Goal: Communication & Community: Answer question/provide support

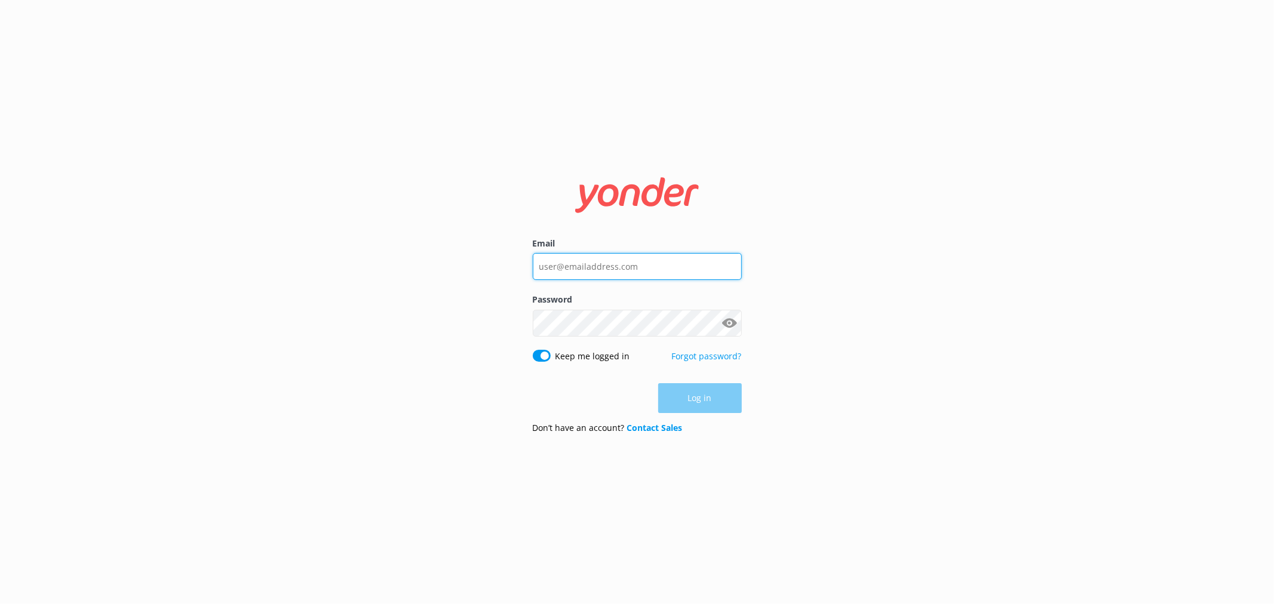
type input "[PERSON_NAME][EMAIL_ADDRESS][PERSON_NAME][DOMAIN_NAME]"
click at [696, 401] on div "Log in" at bounding box center [637, 398] width 209 height 30
click at [712, 395] on button "Log in" at bounding box center [700, 399] width 84 height 30
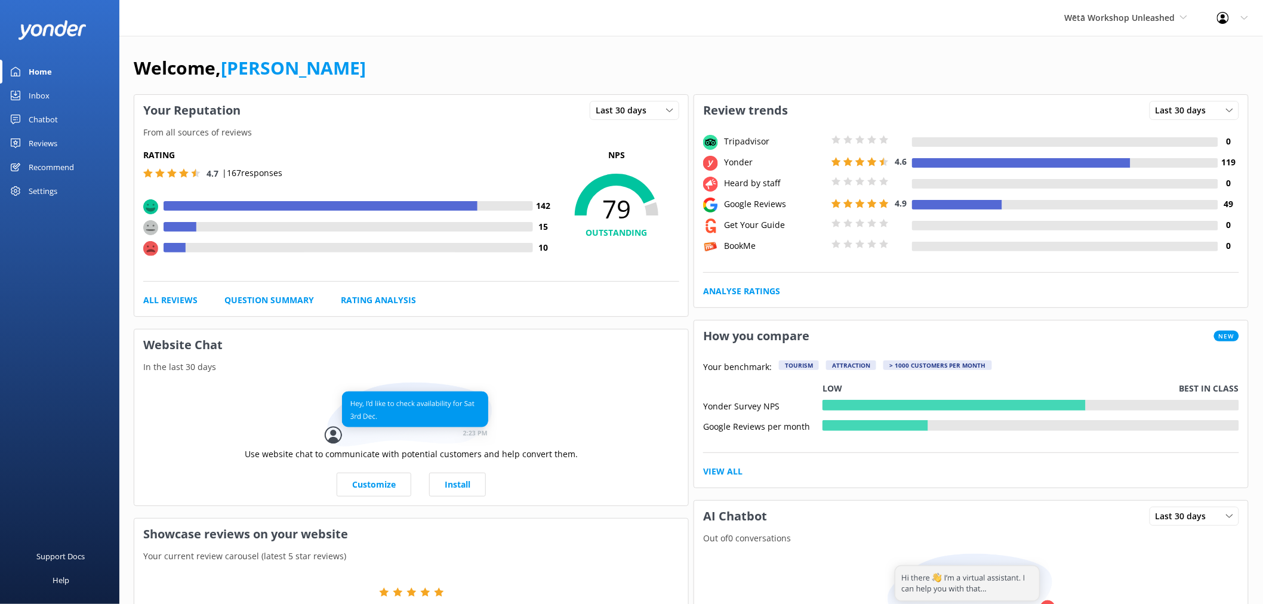
click at [53, 142] on div "Reviews" at bounding box center [43, 143] width 29 height 24
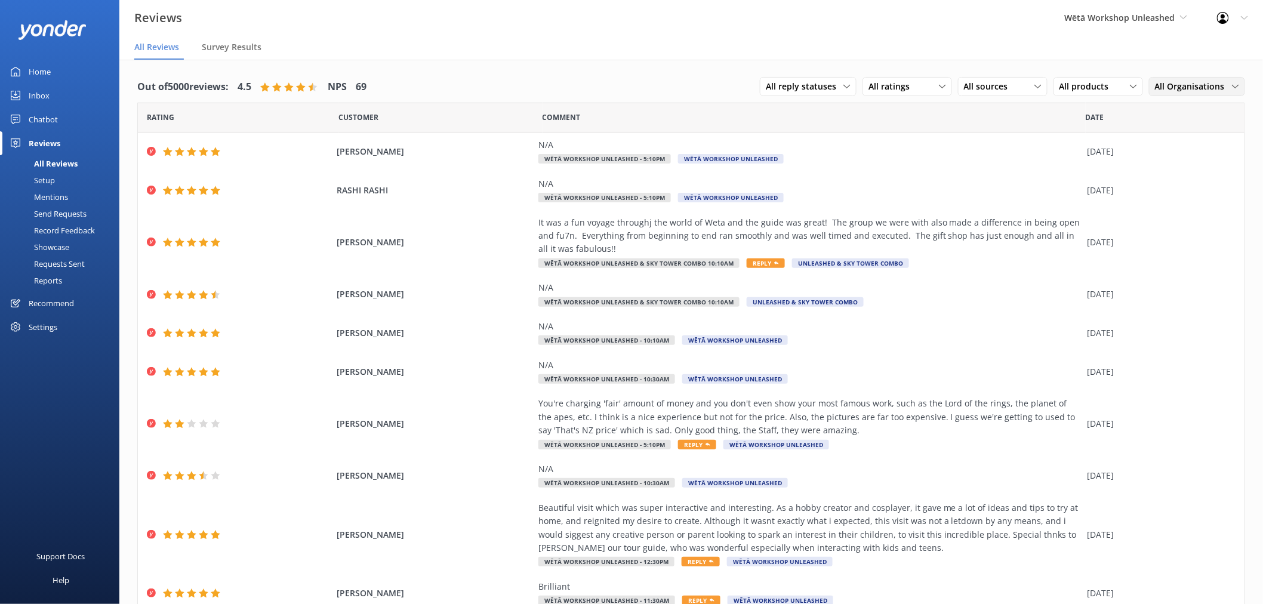
click at [1191, 91] on span "All Organisations" at bounding box center [1193, 86] width 77 height 13
click at [1179, 18] on span "Wētā Workshop Unleashed" at bounding box center [1126, 17] width 122 height 13
click at [1105, 46] on link "Wētā Workshop" at bounding box center [1109, 50] width 119 height 29
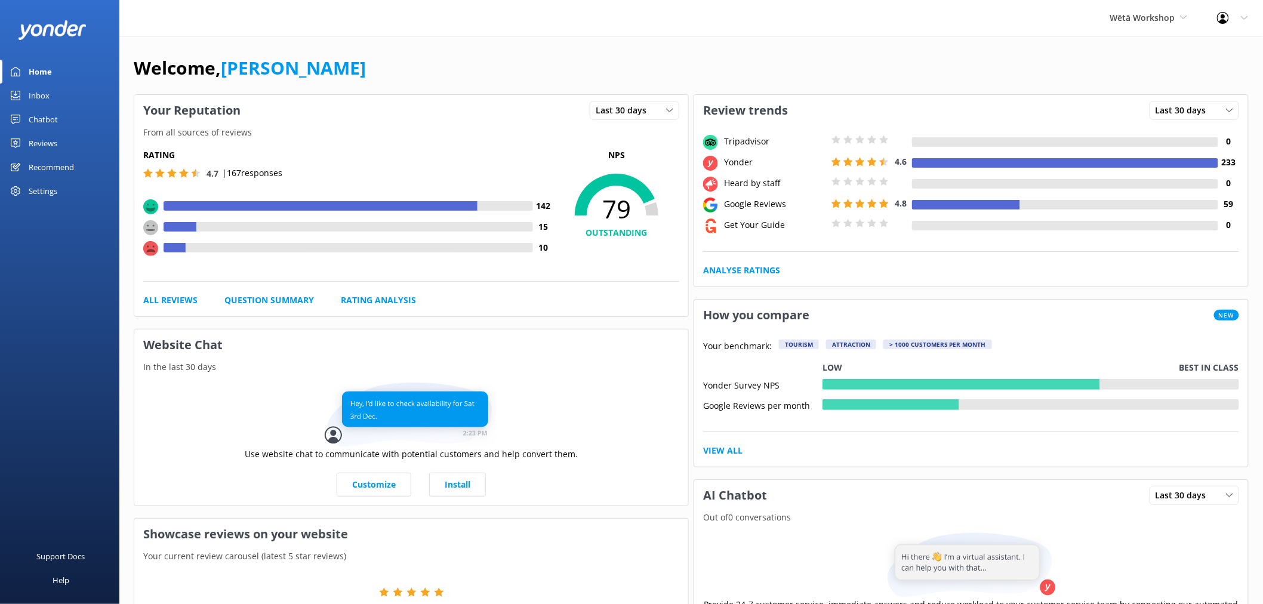
click at [42, 146] on div "Reviews" at bounding box center [43, 143] width 29 height 24
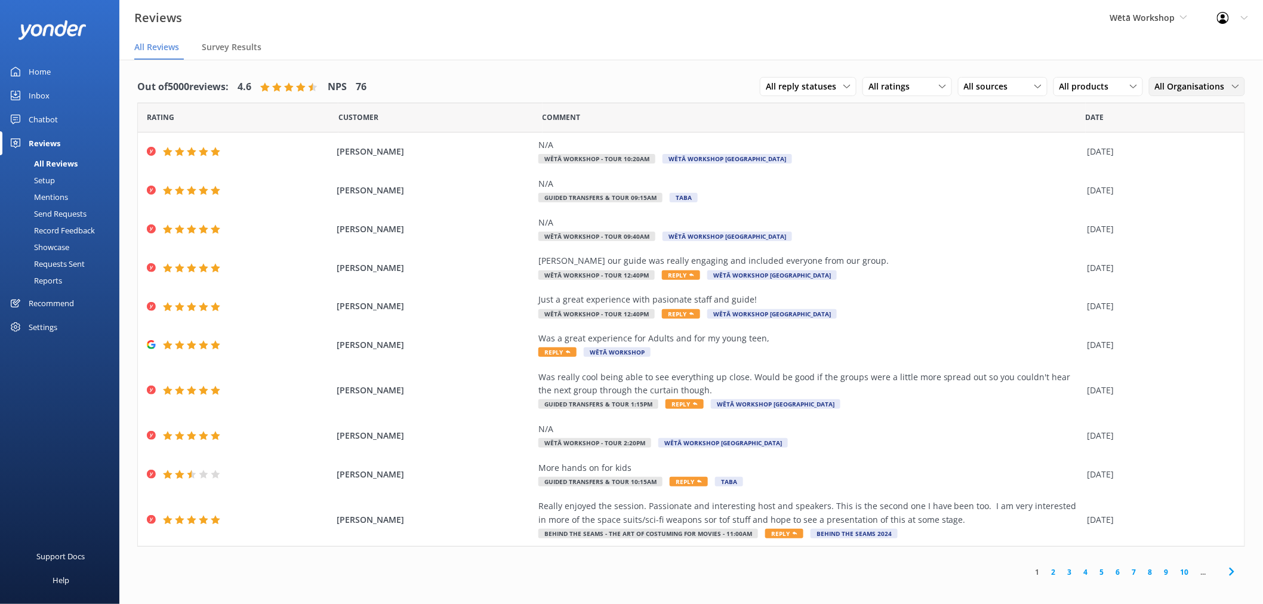
click at [1169, 84] on span "All Organisations" at bounding box center [1193, 86] width 77 height 13
click at [1143, 61] on div "Out of 5000 reviews: 4.6 NPS 76 All reply statuses All reply statuses Needs a r…" at bounding box center [691, 329] width 1144 height 538
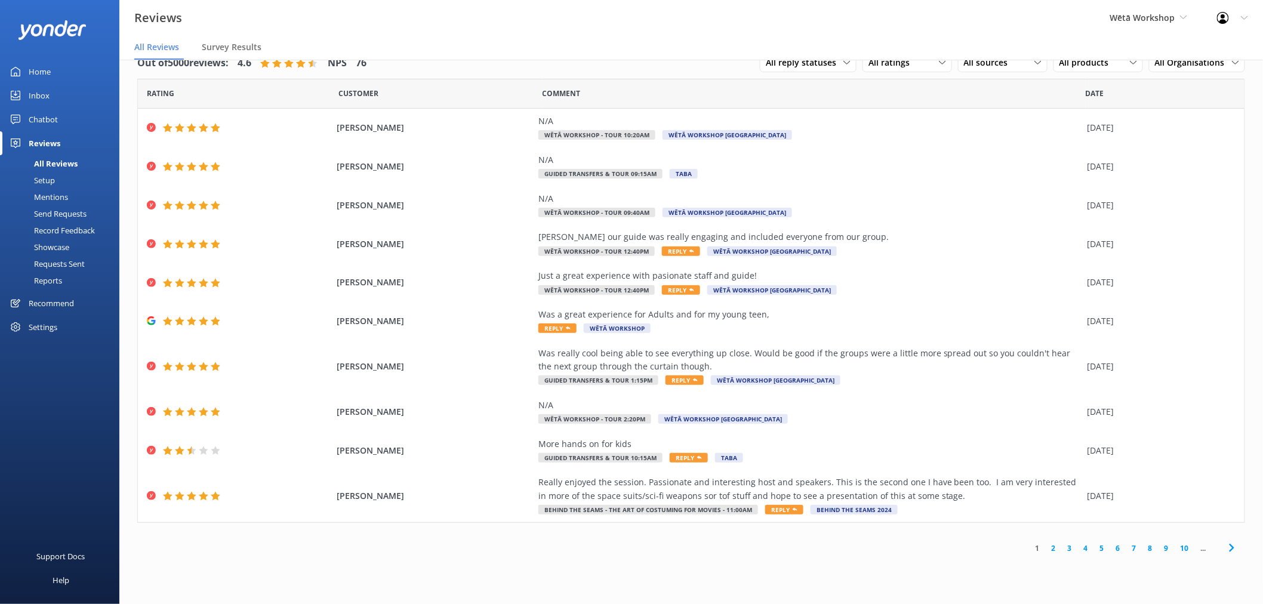
click at [1052, 553] on link "2" at bounding box center [1054, 548] width 16 height 11
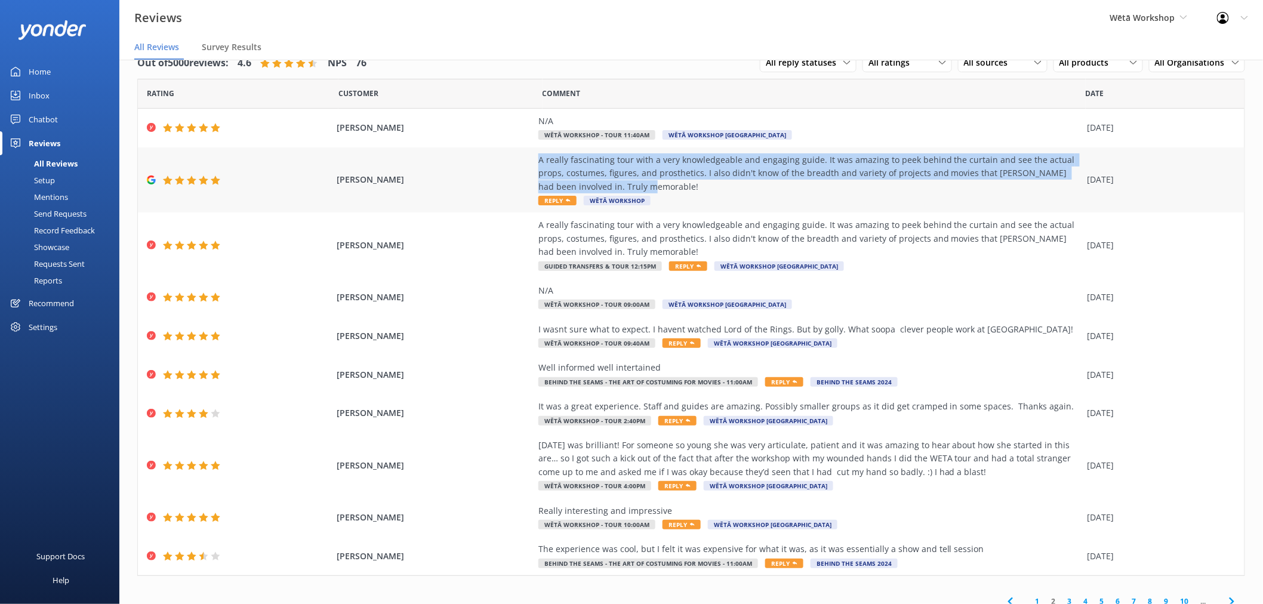
drag, startPoint x: 614, startPoint y: 183, endPoint x: 530, endPoint y: 162, distance: 86.2
click at [530, 162] on div "[PERSON_NAME] A really fascinating tour with a very knowledgeable and engaging …" at bounding box center [691, 180] width 1107 height 66
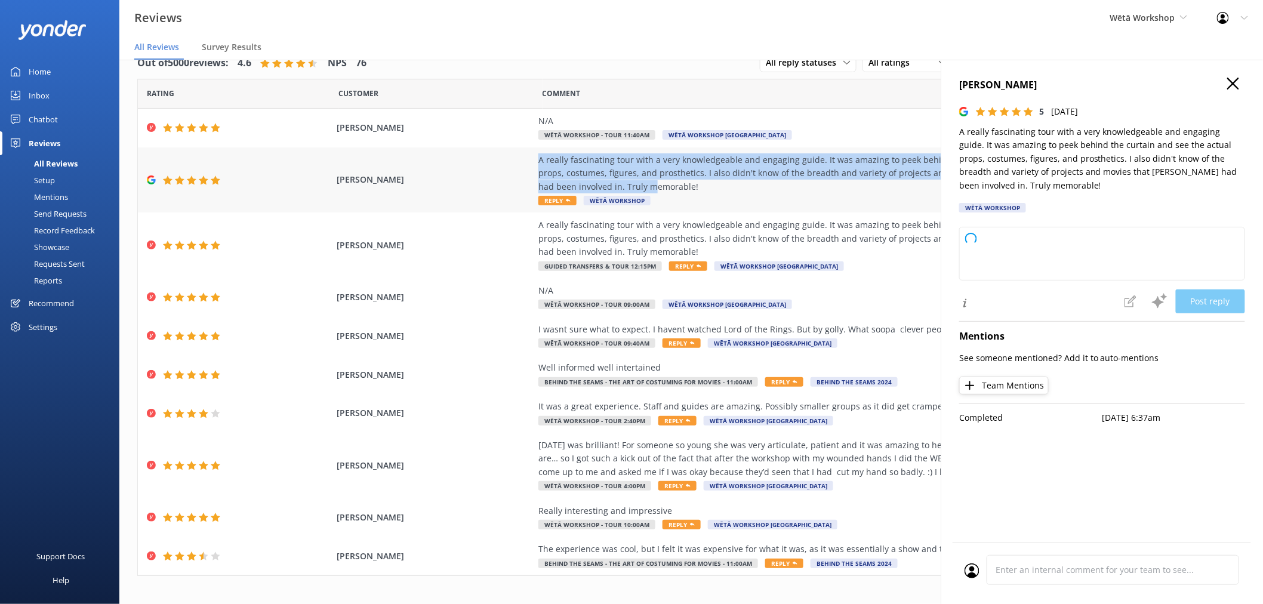
copy div "A really fascinating tour with a very knowledgeable and engaging guide. It was …"
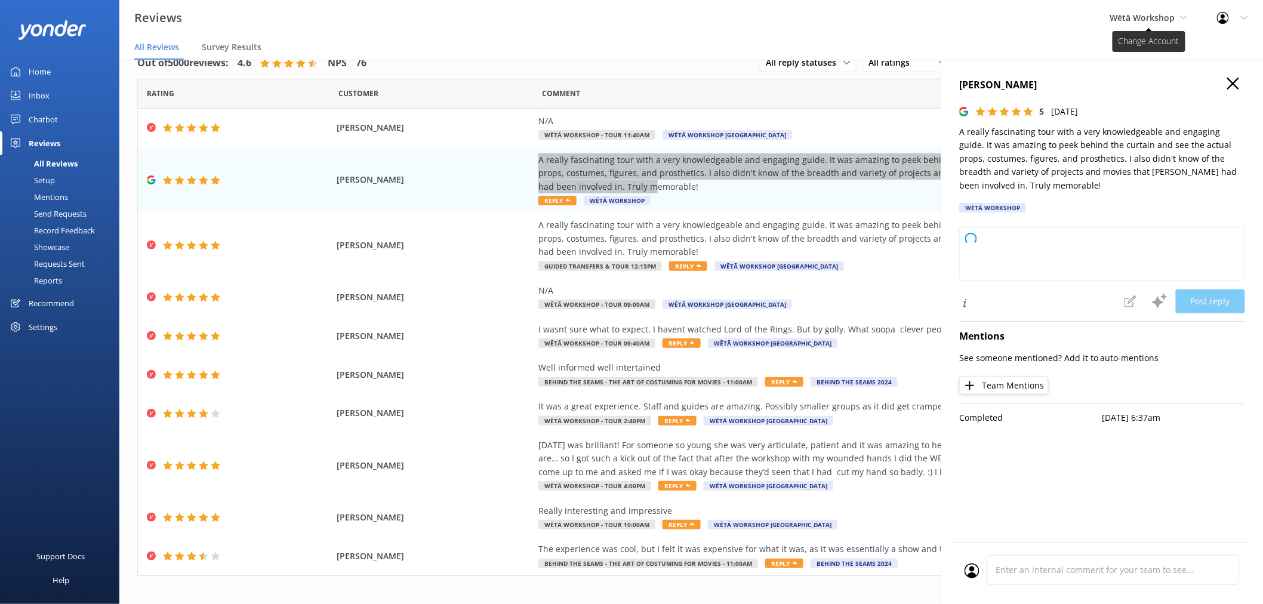
type textarea "Kia ora, Thank you so much for your wonderful feedback! We're delighted to hear…"
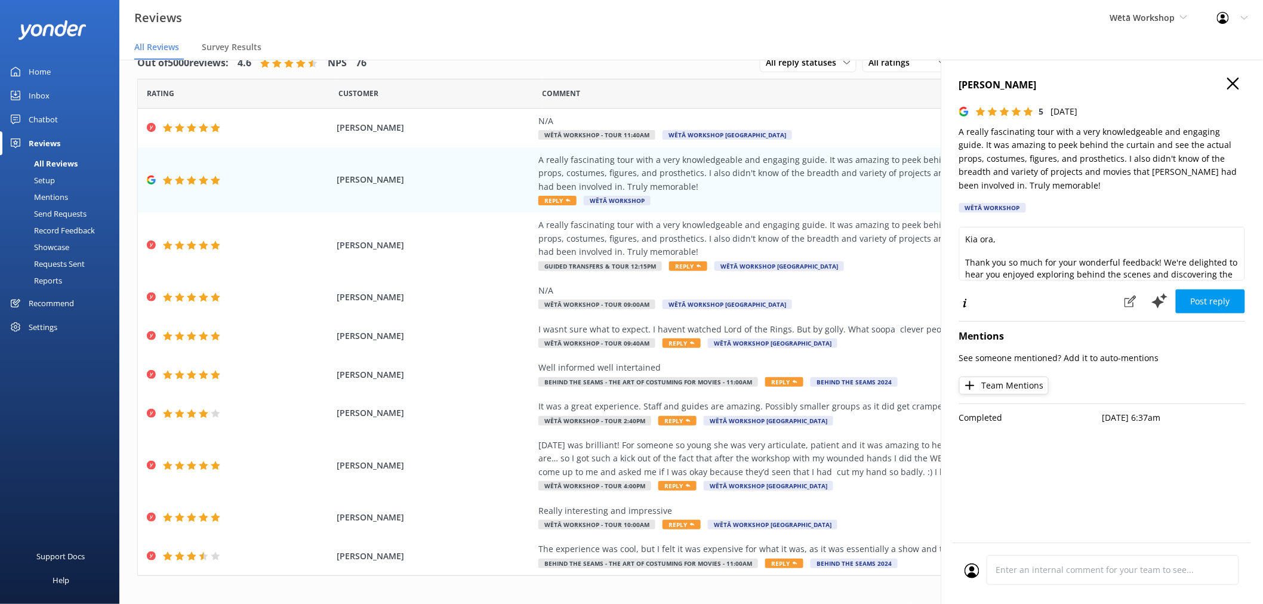
click at [982, 90] on h4 "[PERSON_NAME]" at bounding box center [1102, 86] width 286 height 16
copy h4 "[PERSON_NAME]"
click at [630, 239] on div "A really fascinating tour with a very knowledgeable and engaging guide. It was …" at bounding box center [810, 239] width 543 height 40
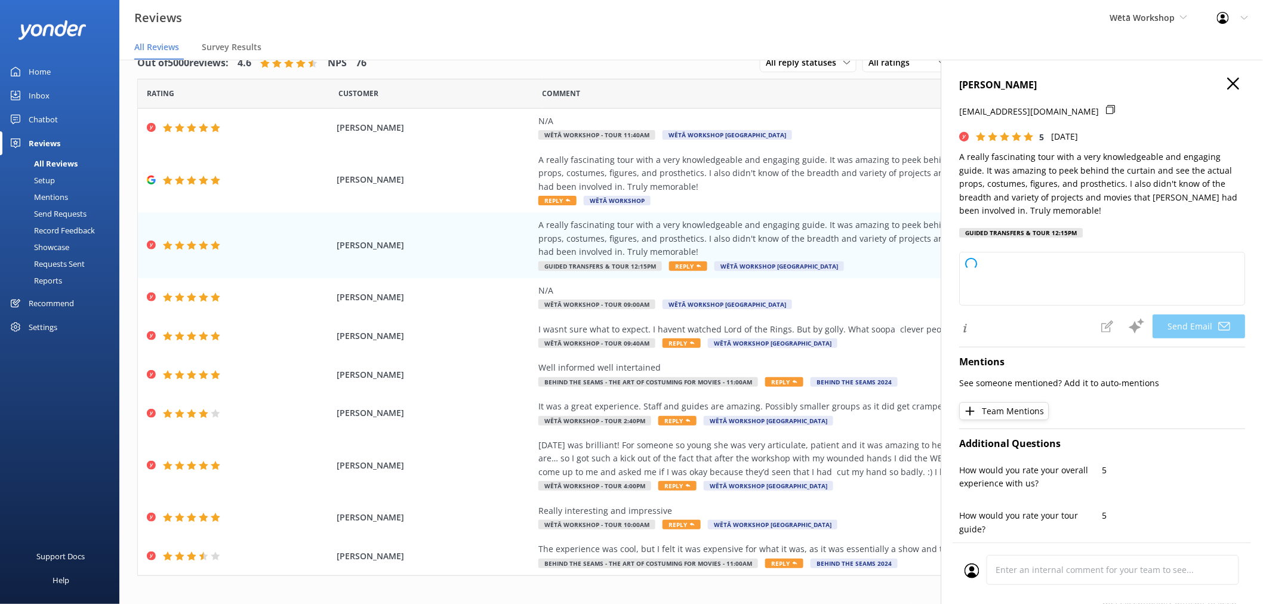
type textarea "Kia [PERSON_NAME], Thank you so much for your wonderful feedback! We're delight…"
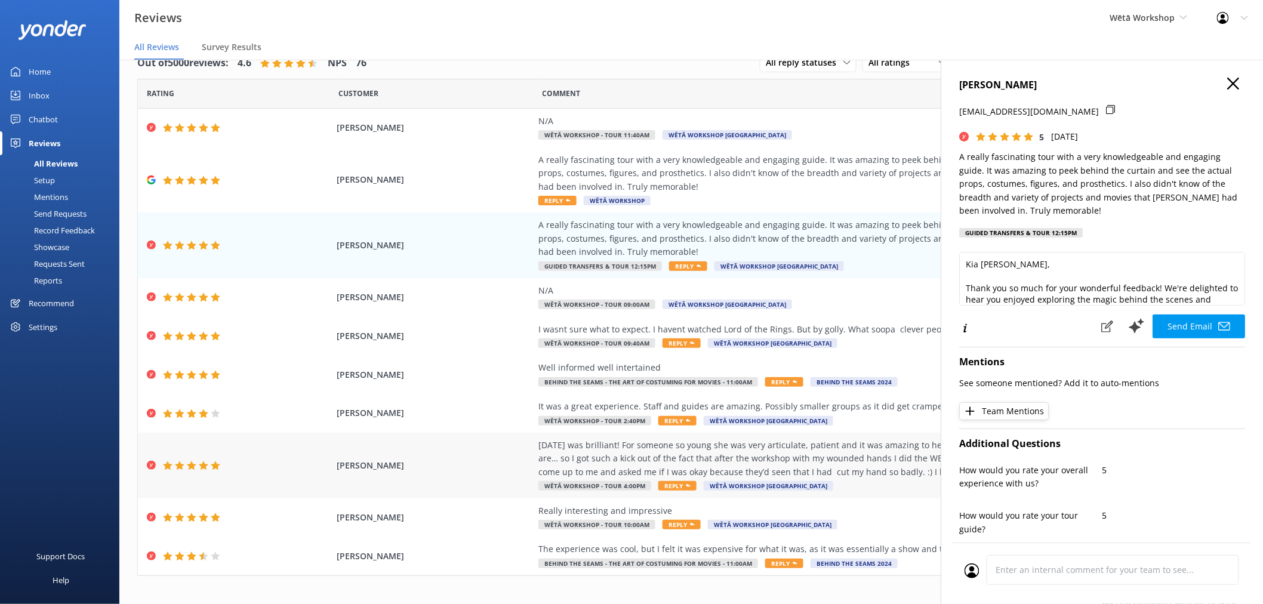
click at [631, 466] on div "[DATE] was brilliant! For someone so young she was very articulate, patient and…" at bounding box center [810, 459] width 543 height 40
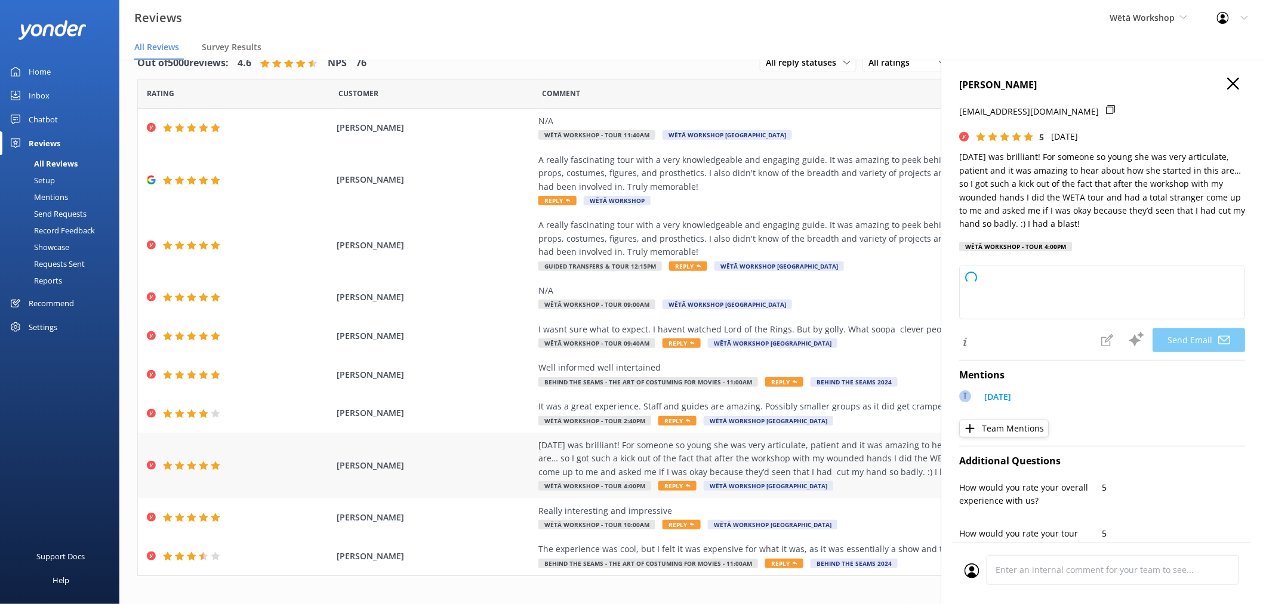
type textarea "Kia [PERSON_NAME], Thank you so much for your wonderful feedback! We’re thrille…"
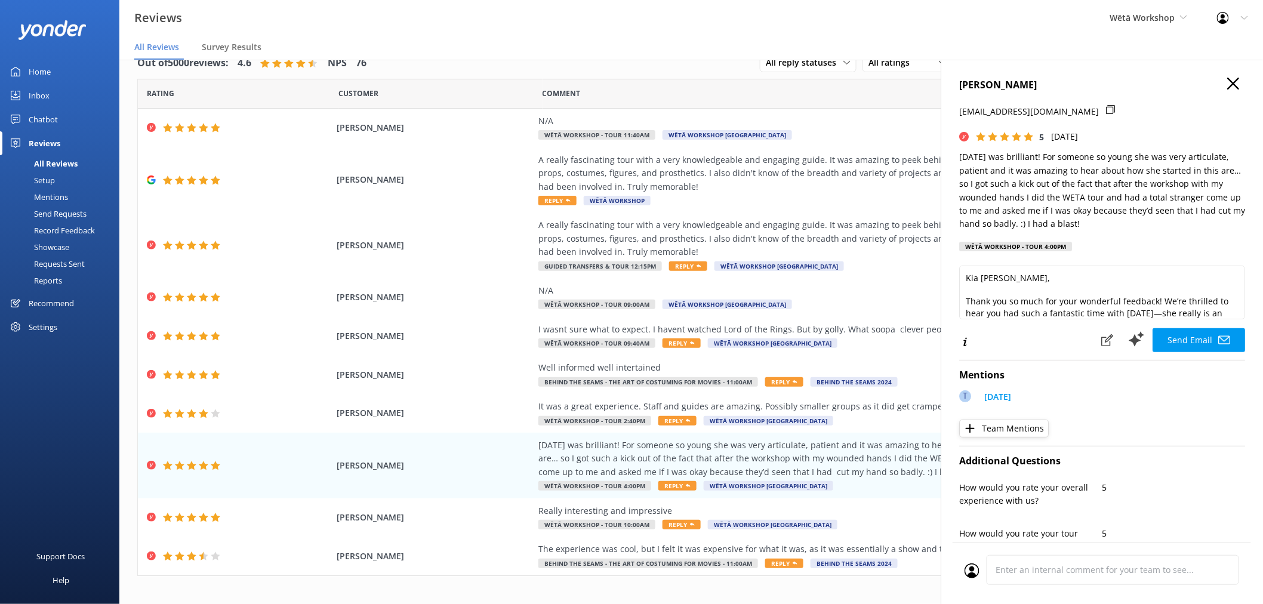
click at [1228, 82] on icon "button" at bounding box center [1234, 84] width 12 height 12
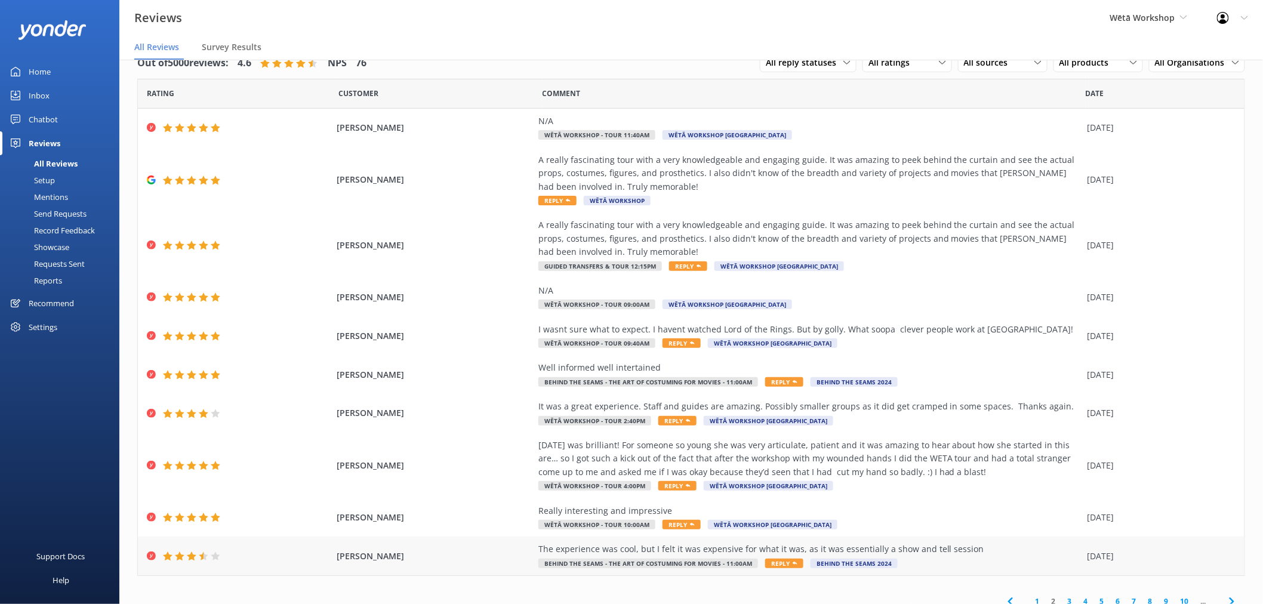
scroll to position [34, 0]
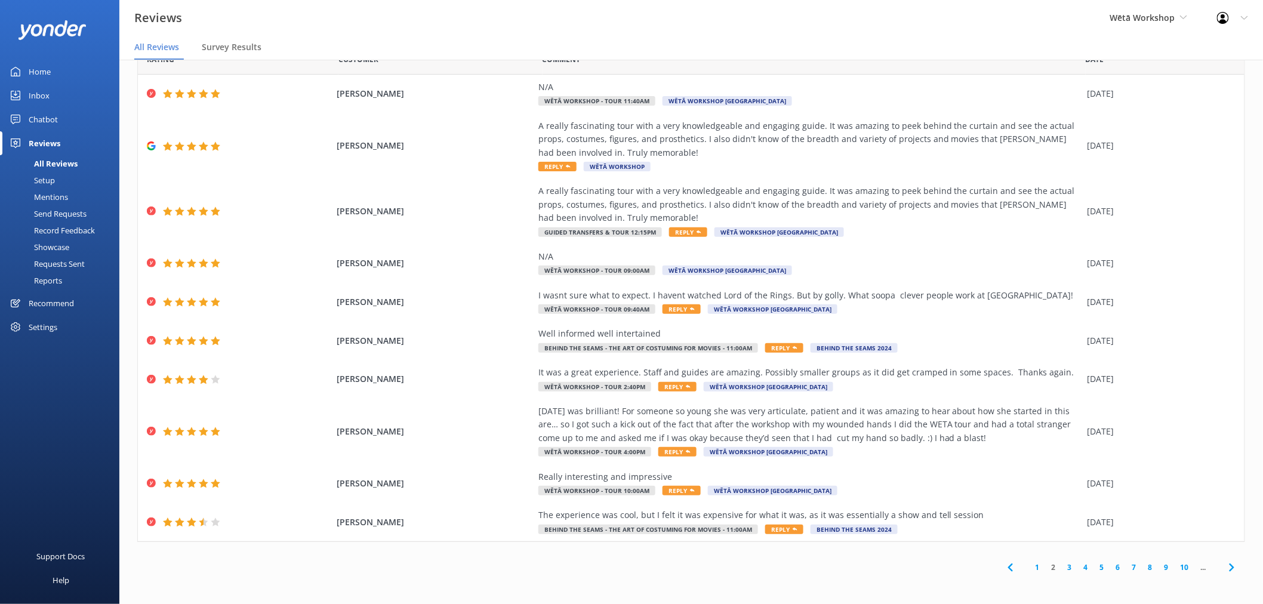
click at [1062, 568] on link "3" at bounding box center [1070, 567] width 16 height 11
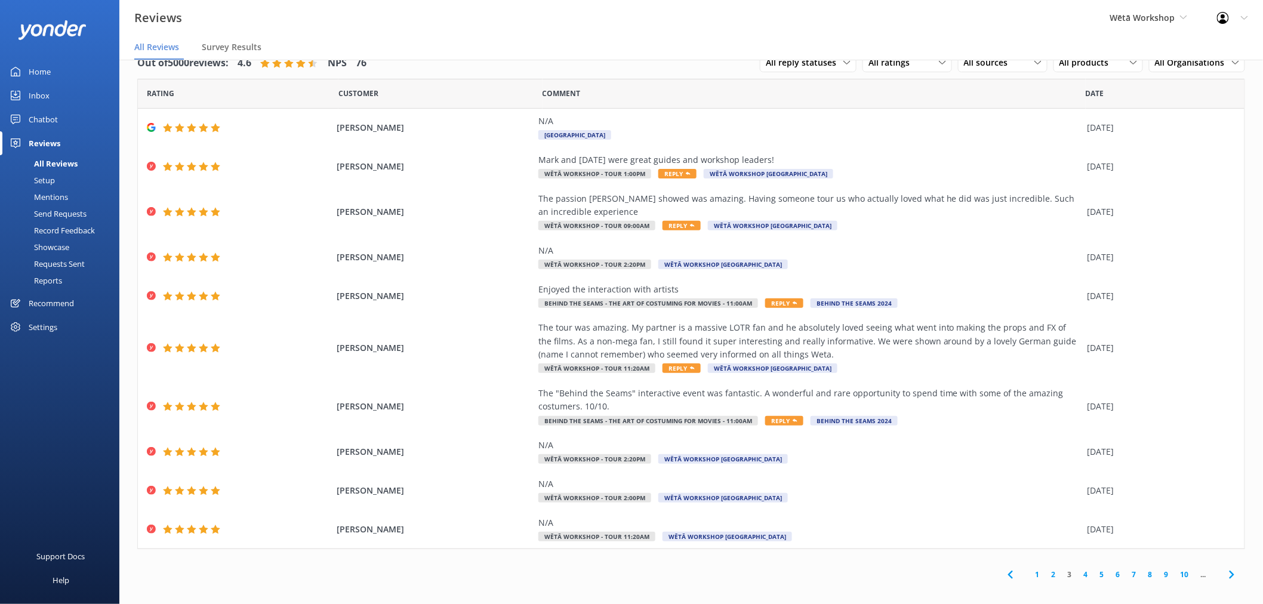
click at [1078, 576] on link "4" at bounding box center [1086, 574] width 16 height 11
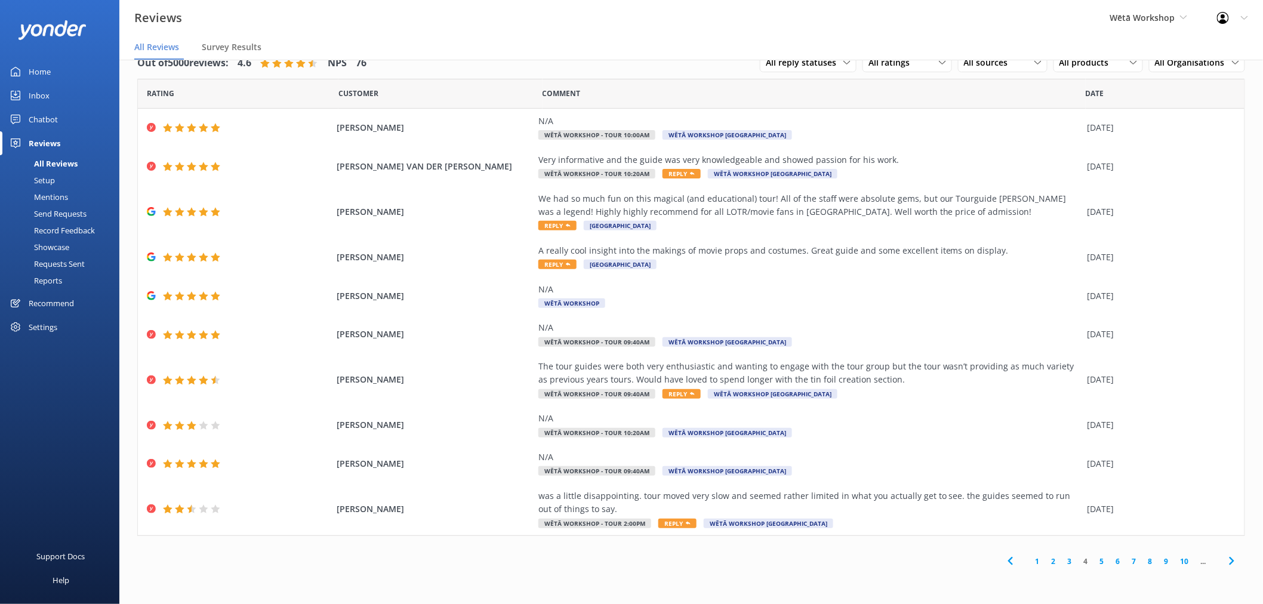
click at [1103, 563] on link "5" at bounding box center [1102, 561] width 16 height 11
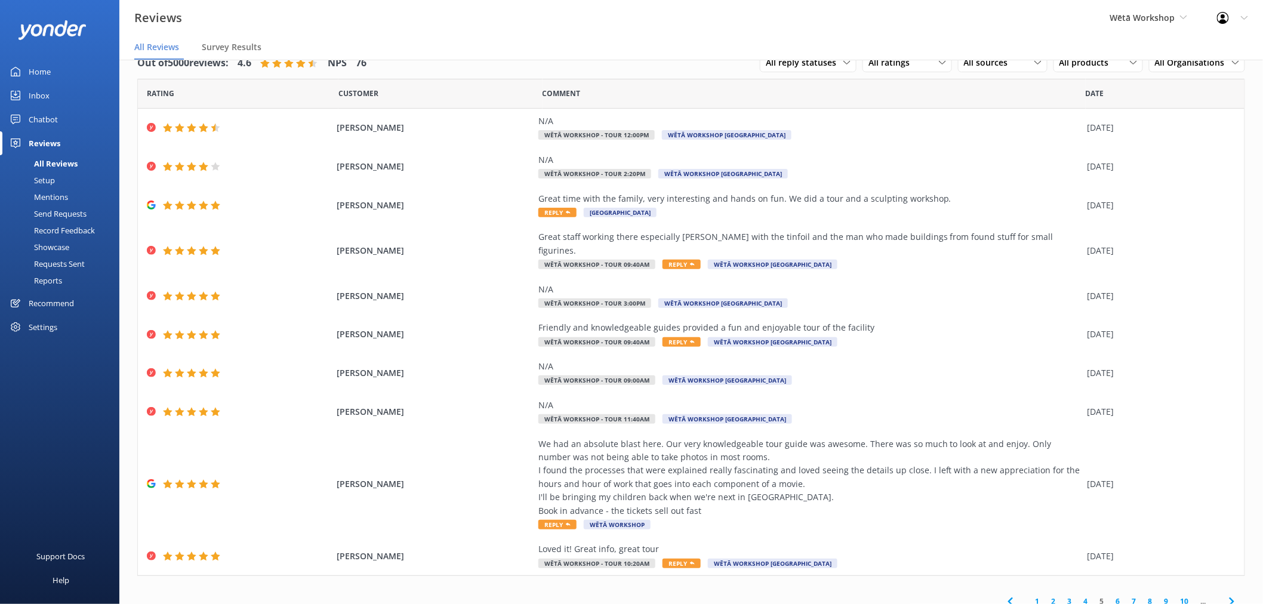
click at [1112, 596] on link "6" at bounding box center [1119, 601] width 16 height 11
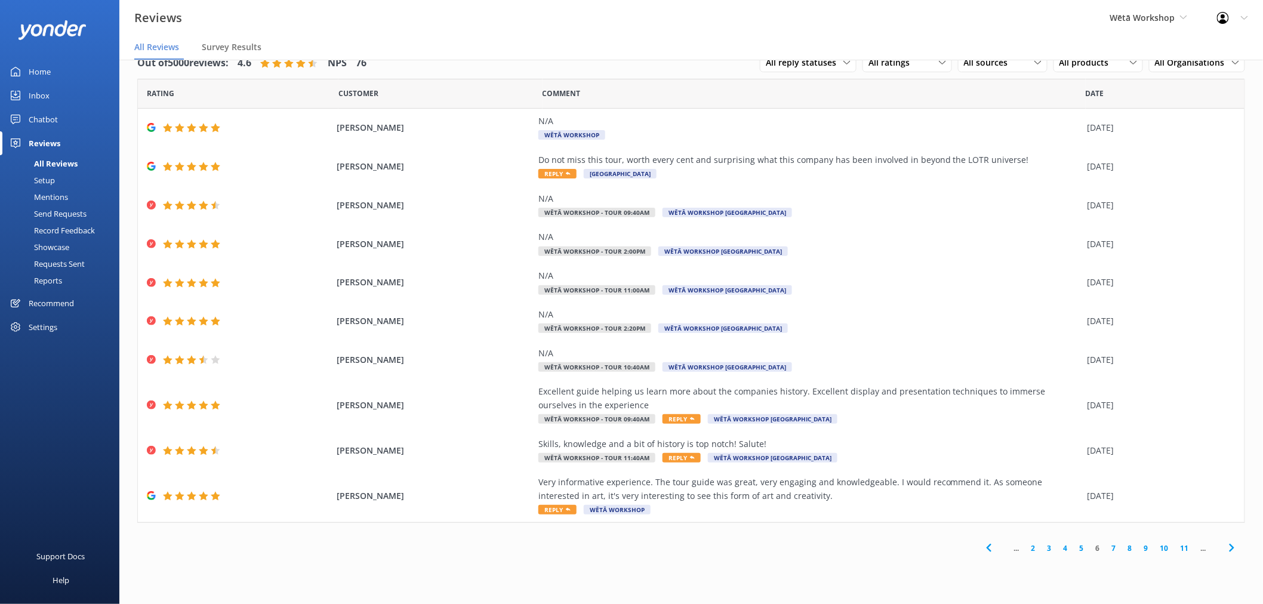
click at [685, 542] on div "... 2 3 4 5 6 7 8 9 10 11 ..." at bounding box center [691, 548] width 1108 height 27
click at [762, 568] on div "Out of 5000 reviews: 4.6 NPS 76 All reply statuses All reply statuses Needs a r…" at bounding box center [691, 305] width 1144 height 538
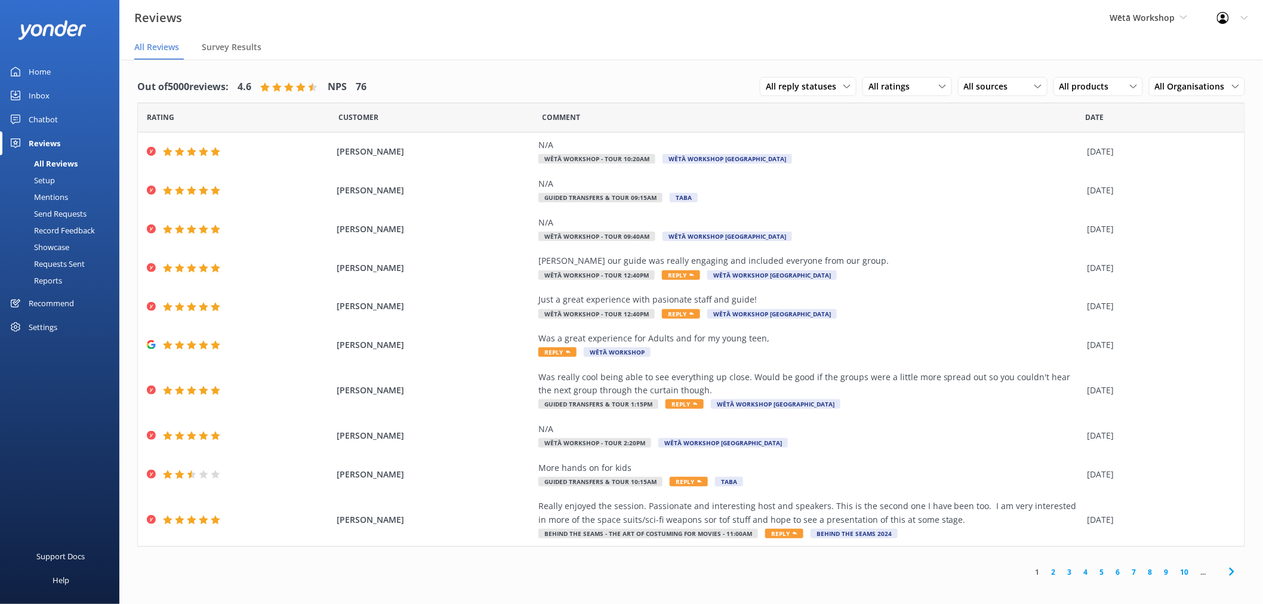
click at [1103, 571] on link "5" at bounding box center [1102, 572] width 16 height 11
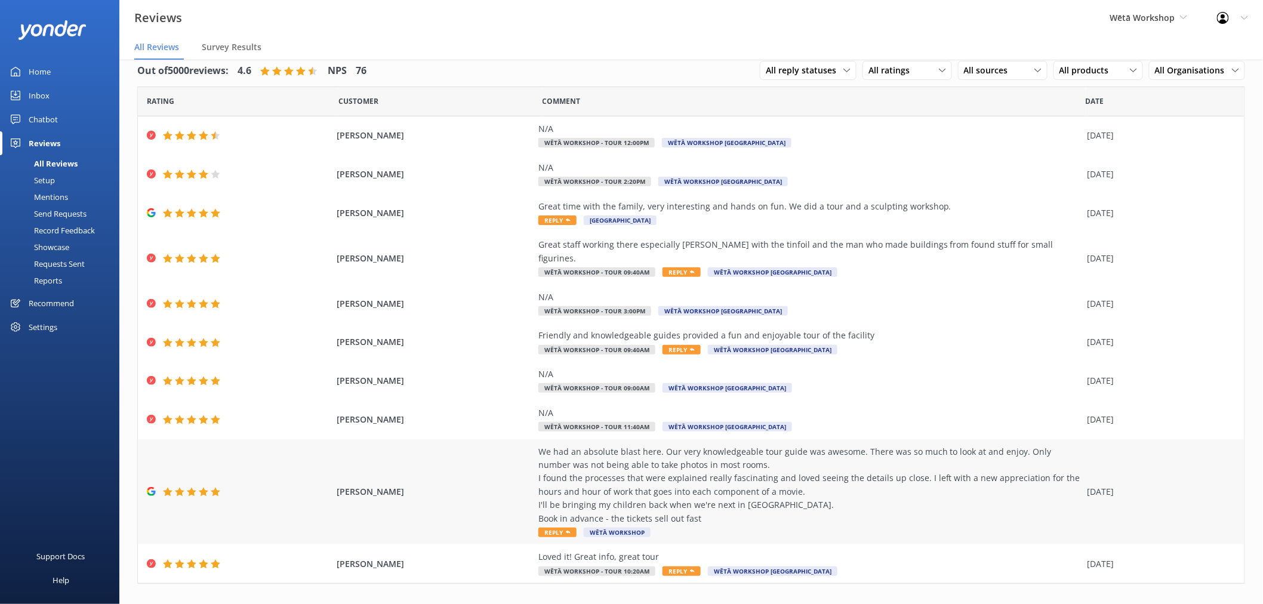
scroll to position [21, 0]
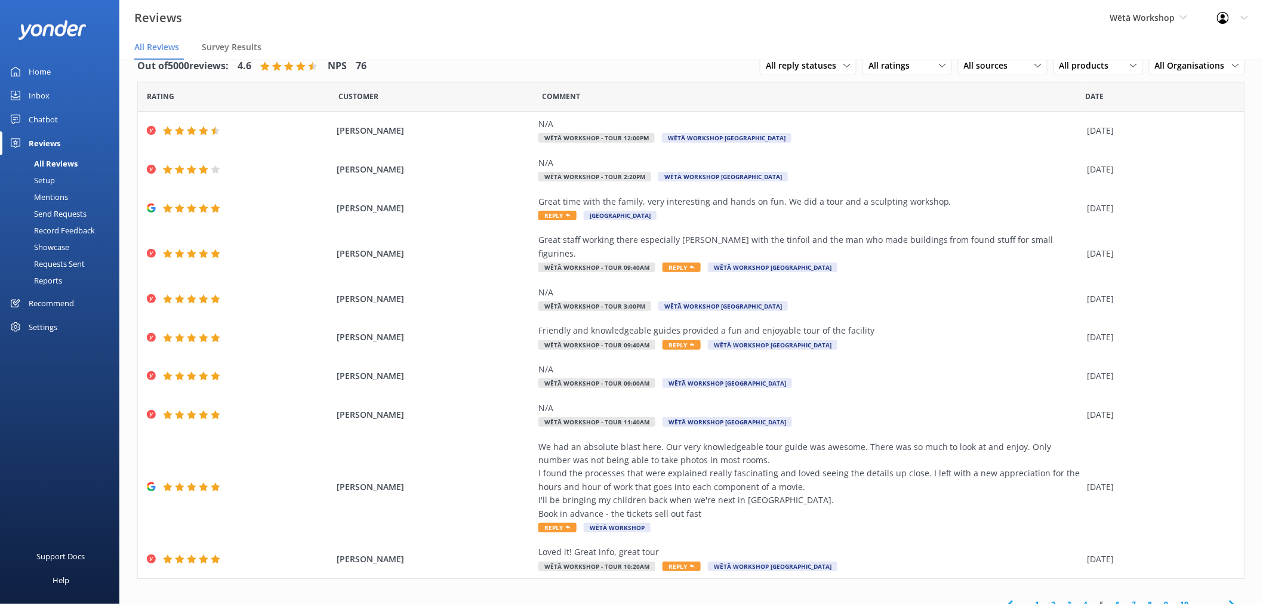
click at [1143, 599] on link "8" at bounding box center [1151, 604] width 16 height 11
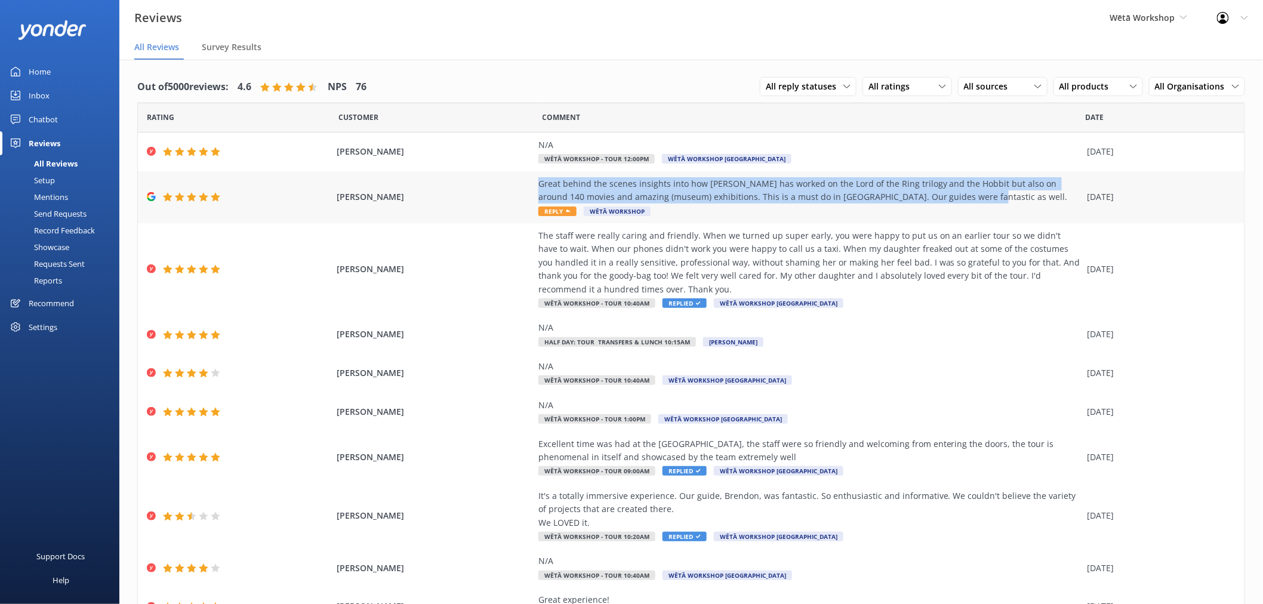
drag, startPoint x: 933, startPoint y: 196, endPoint x: 530, endPoint y: 187, distance: 403.7
click at [530, 187] on div "Cornelius Boertjens Great behind the scenes insights into how Weta has worked o…" at bounding box center [691, 197] width 1107 height 52
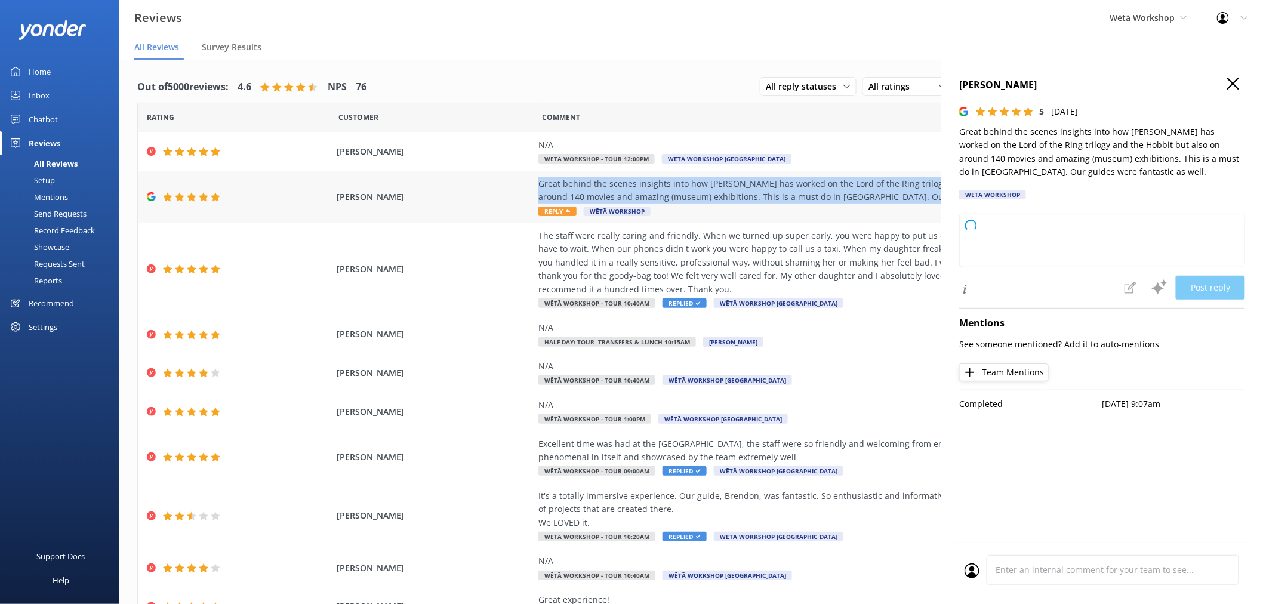
copy div "Great behind the scenes insights into how Weta has worked on the Lord of the Ri…"
type textarea "Kia ora and thank you so much for your wonderful feedback! We're delighted to h…"
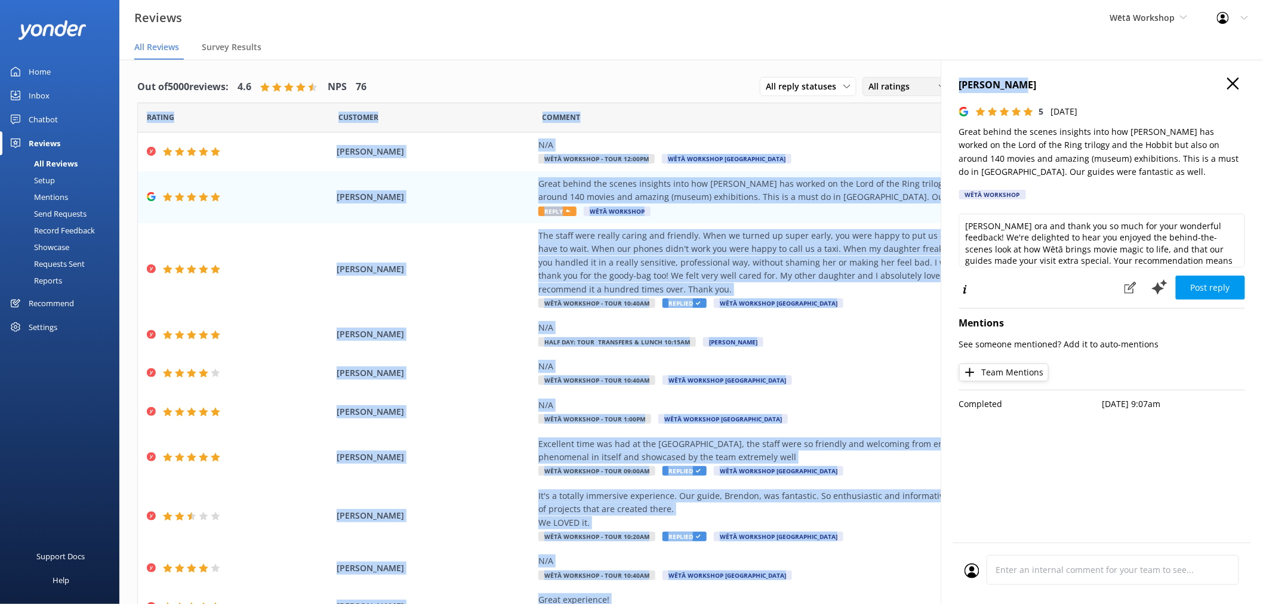
drag, startPoint x: 1013, startPoint y: 87, endPoint x: 918, endPoint y: 86, distance: 94.9
click at [918, 86] on div "Out of 5000 reviews: 4.6 NPS 76 All reply statuses All reply statuses Needs a r…" at bounding box center [691, 344] width 1144 height 568
drag, startPoint x: 944, startPoint y: 86, endPoint x: 959, endPoint y: 85, distance: 15.6
click at [945, 86] on div "Cornelius Boertjens 5 Sat, 20th Sep 2025 Great behind the scenes insights into …" at bounding box center [1102, 362] width 322 height 604
click at [959, 85] on h4 "Cornelius Boertjens" at bounding box center [1102, 86] width 286 height 16
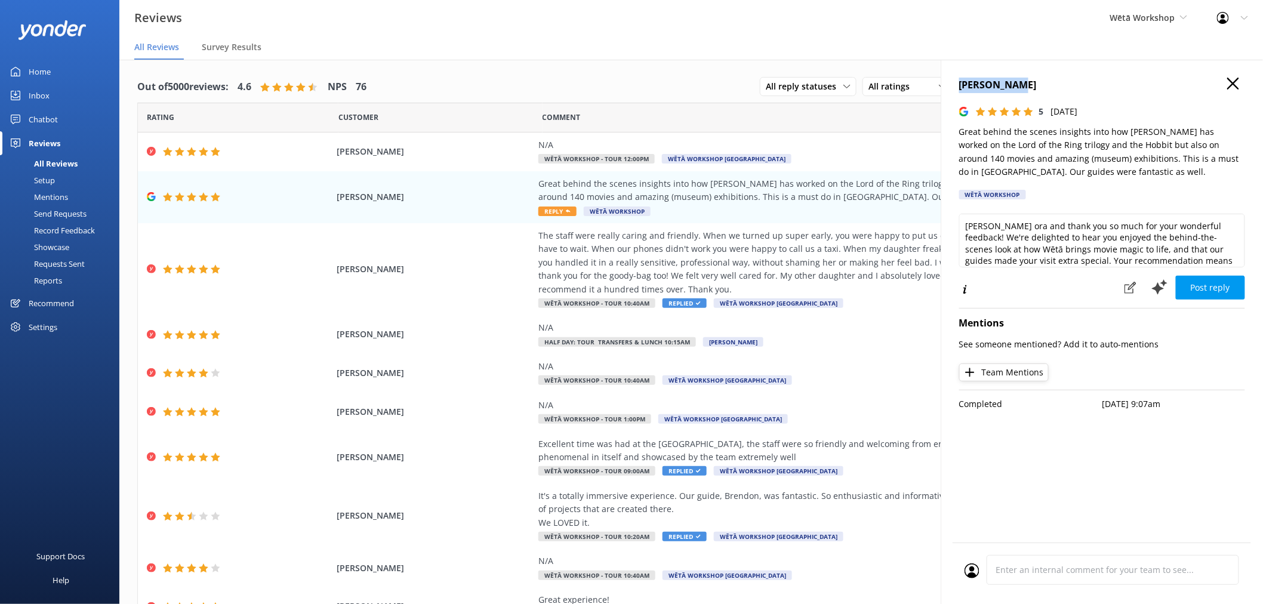
drag, startPoint x: 962, startPoint y: 85, endPoint x: 1015, endPoint y: 82, distance: 53.2
click at [1015, 82] on h4 "Cornelius Boertjens" at bounding box center [1102, 86] width 286 height 16
copy h4 "Cornelius B"
click at [1235, 81] on use "button" at bounding box center [1234, 84] width 12 height 12
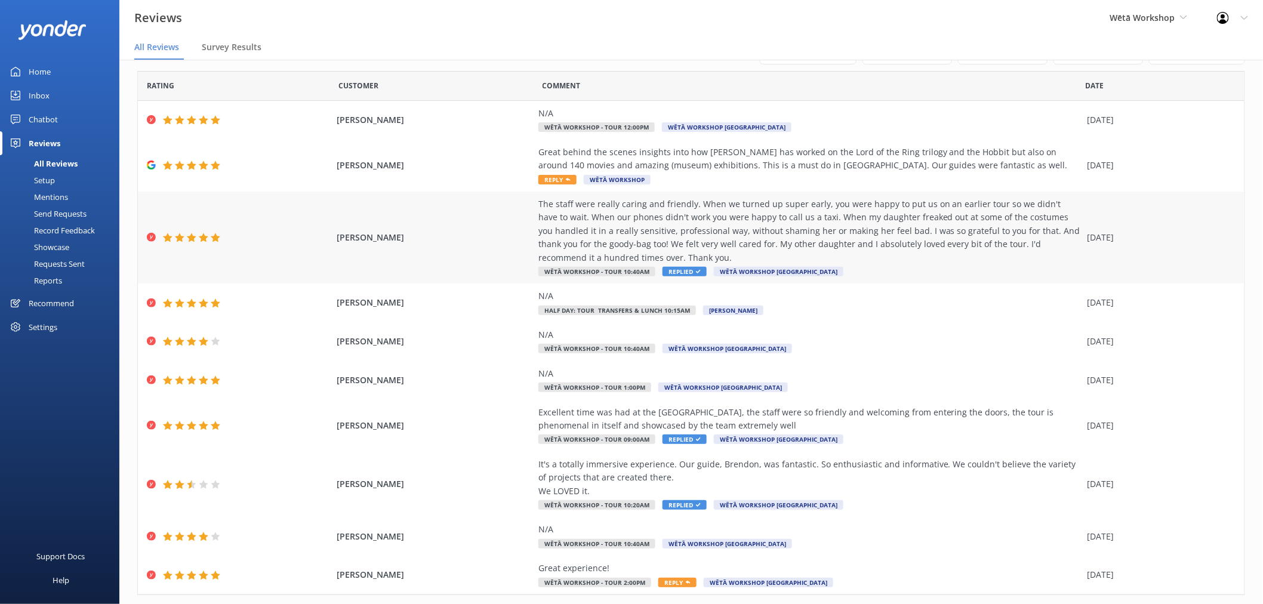
scroll to position [61, 0]
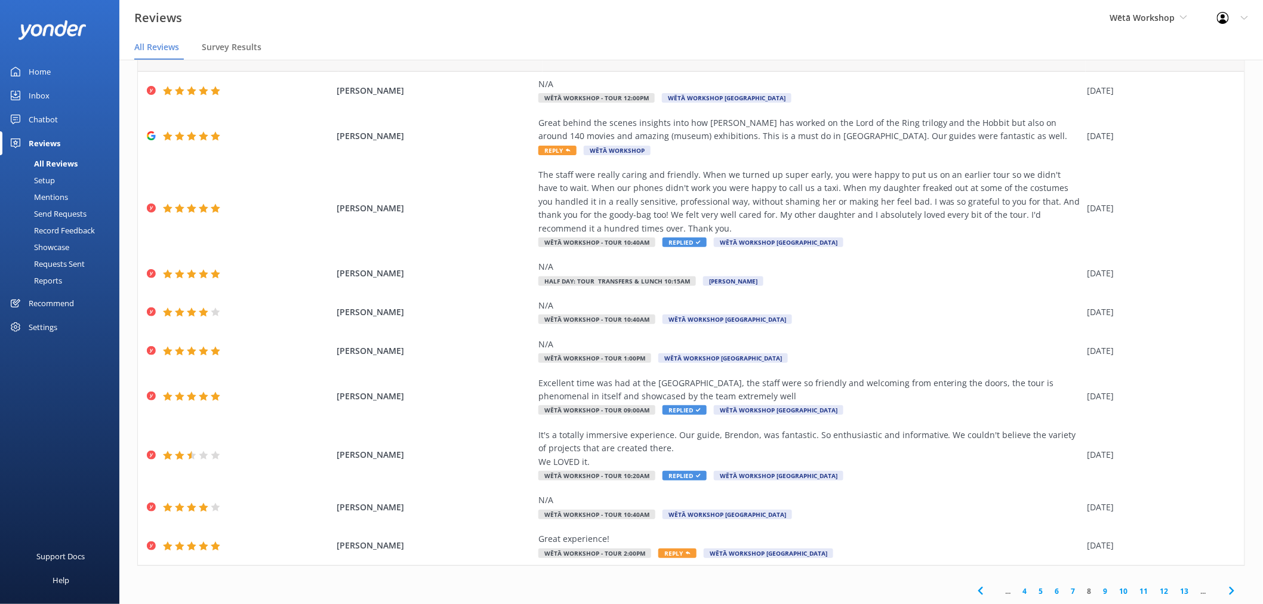
click at [1155, 593] on link "12" at bounding box center [1165, 591] width 20 height 11
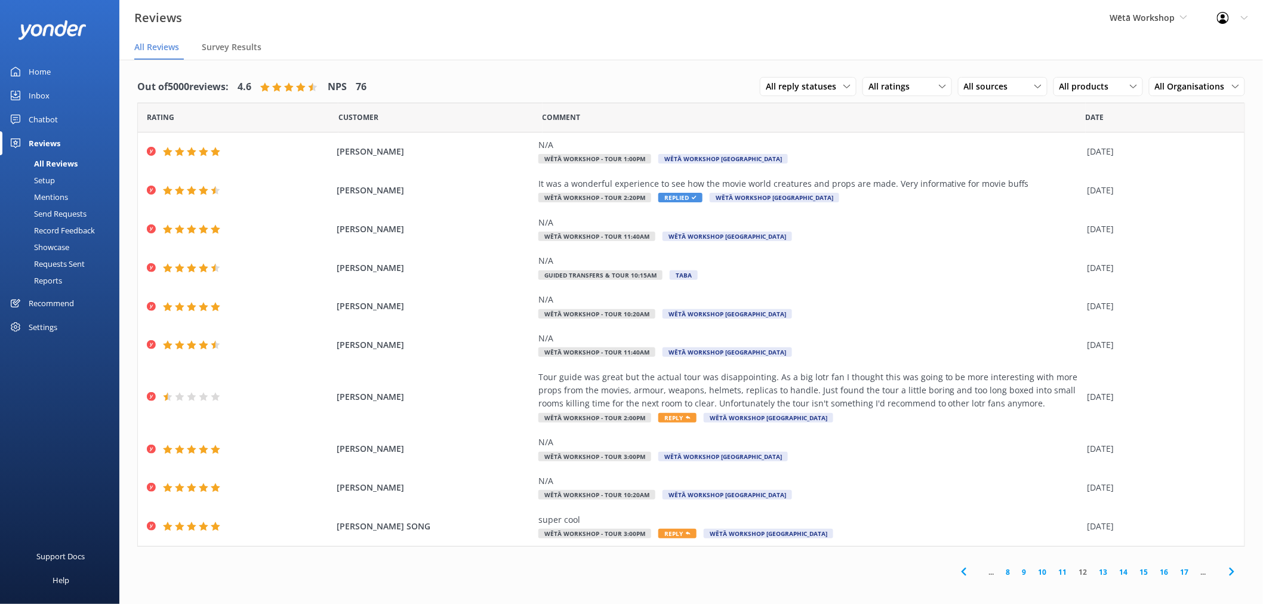
click at [1105, 573] on link "13" at bounding box center [1104, 572] width 20 height 11
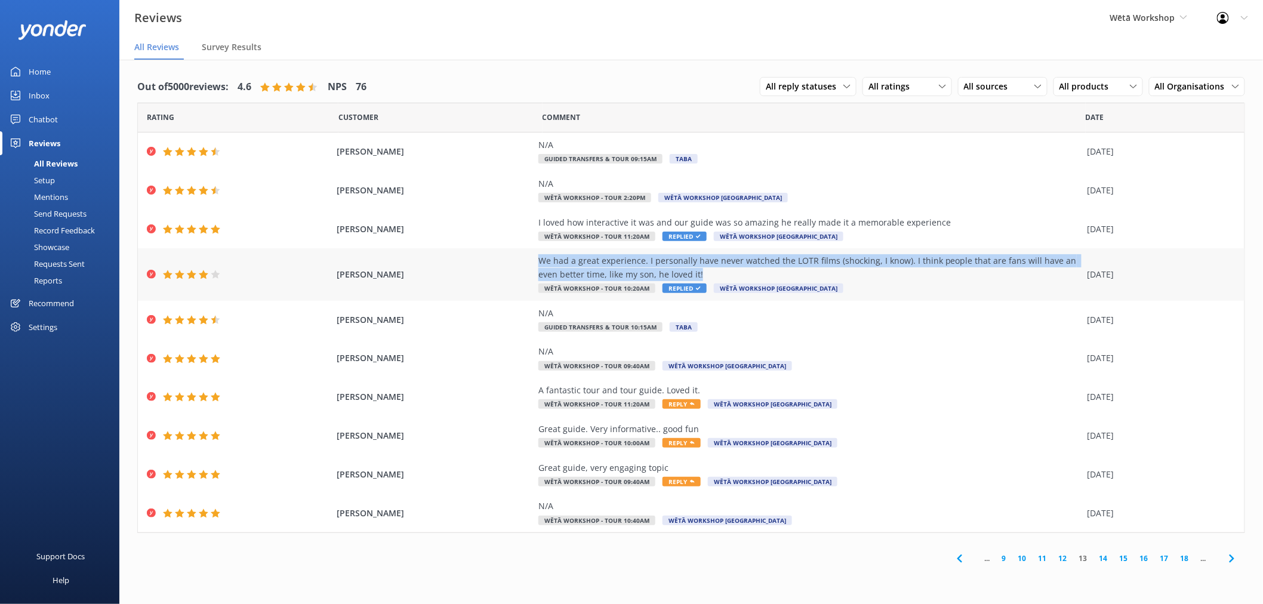
drag, startPoint x: 690, startPoint y: 275, endPoint x: 540, endPoint y: 263, distance: 150.9
click at [540, 263] on div "We had a great experience. I personally have never watched the LOTR films (shoc…" at bounding box center [810, 267] width 543 height 27
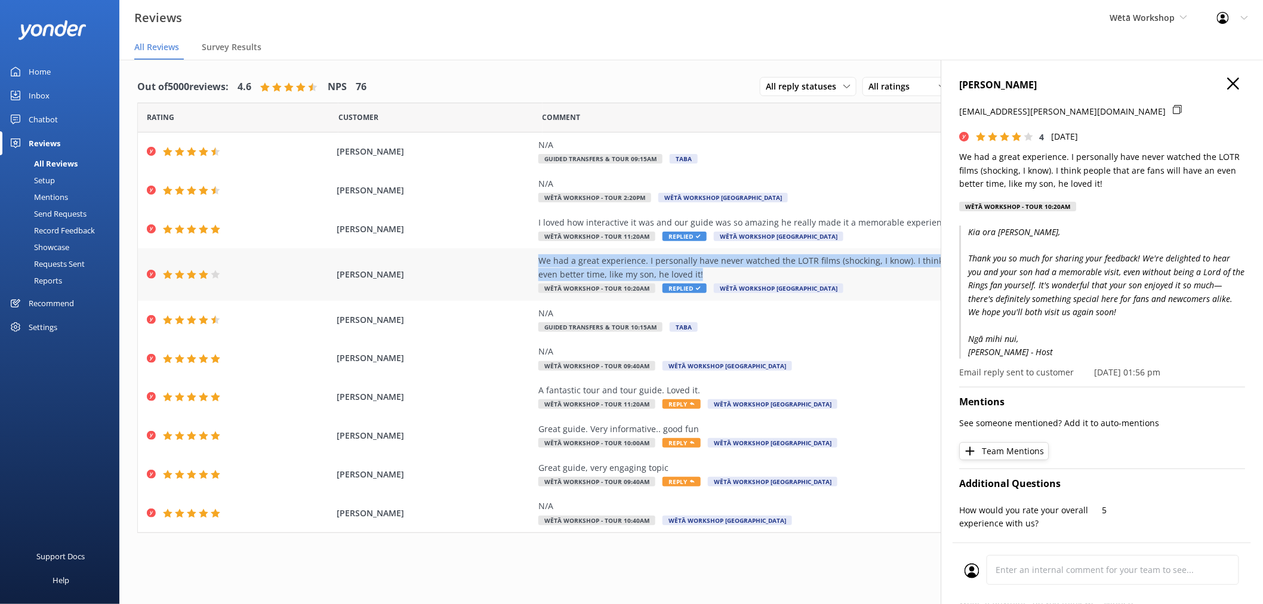
copy div "We had a great experience. I personally have never watched the LOTR films (shoc…"
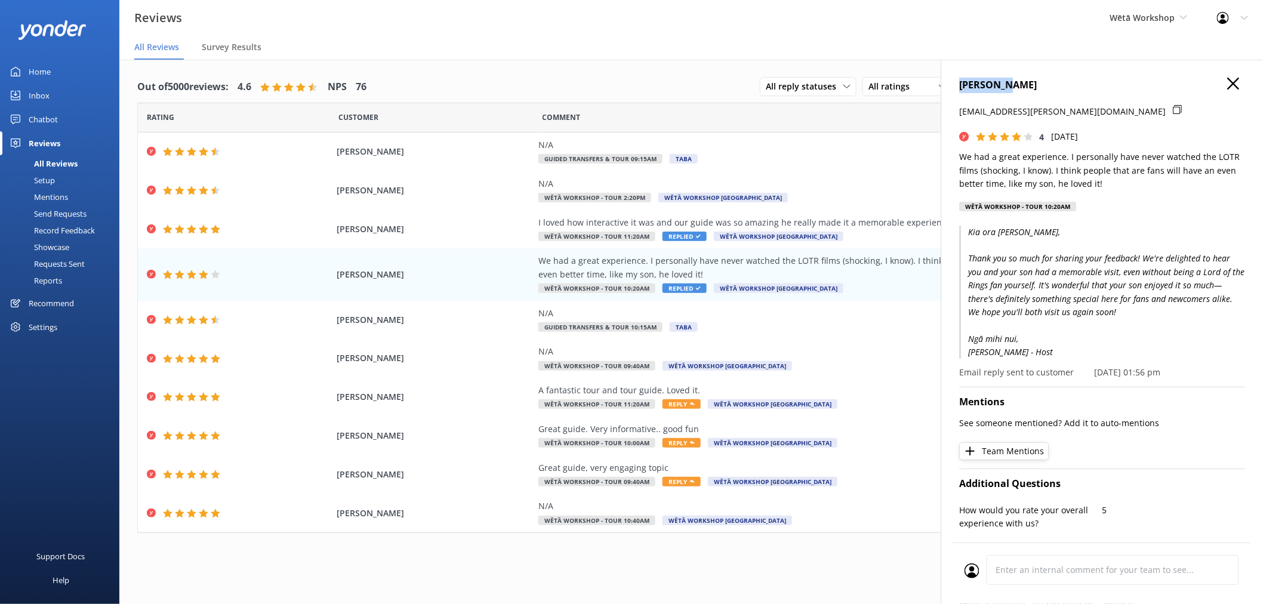
drag, startPoint x: 1010, startPoint y: 84, endPoint x: 941, endPoint y: 84, distance: 68.7
click at [941, 84] on div "MARITSA LODEWYCKX fourie.maritsa@gmail.com 4 Tue, 16th Sep 2025 We had a great …" at bounding box center [1102, 362] width 322 height 604
copy h4 "MARITSA L"
